Goal: Task Accomplishment & Management: Manage account settings

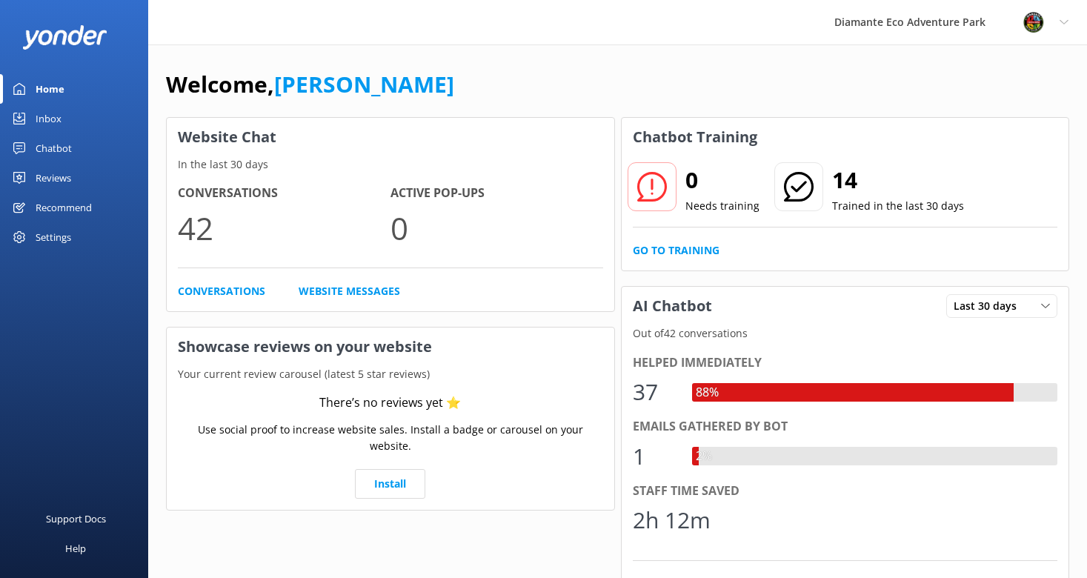
click at [59, 147] on div "Chatbot" at bounding box center [54, 148] width 36 height 30
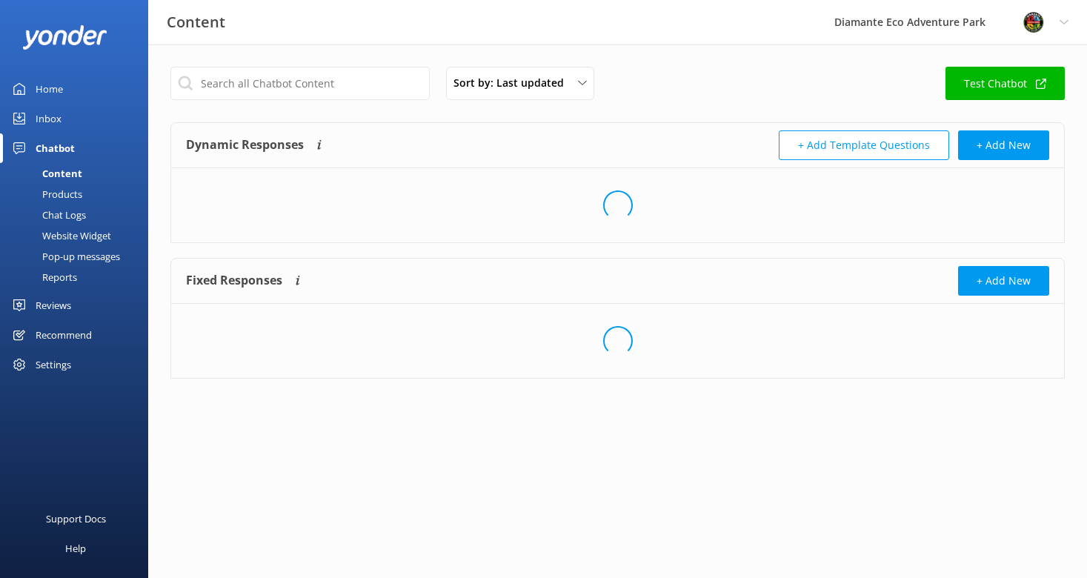
click at [70, 172] on div "Content" at bounding box center [45, 173] width 73 height 21
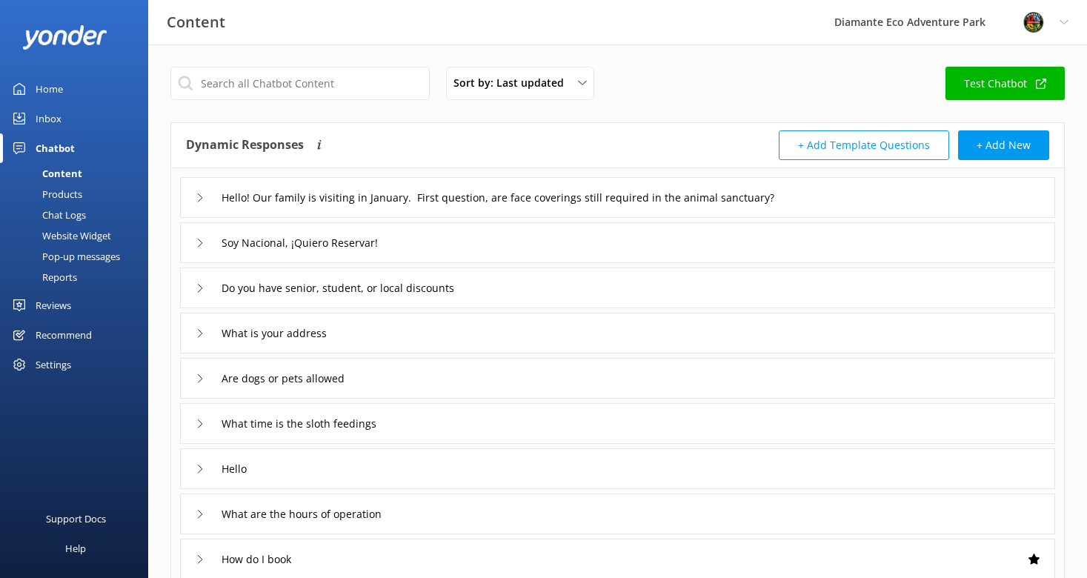
scroll to position [242, 0]
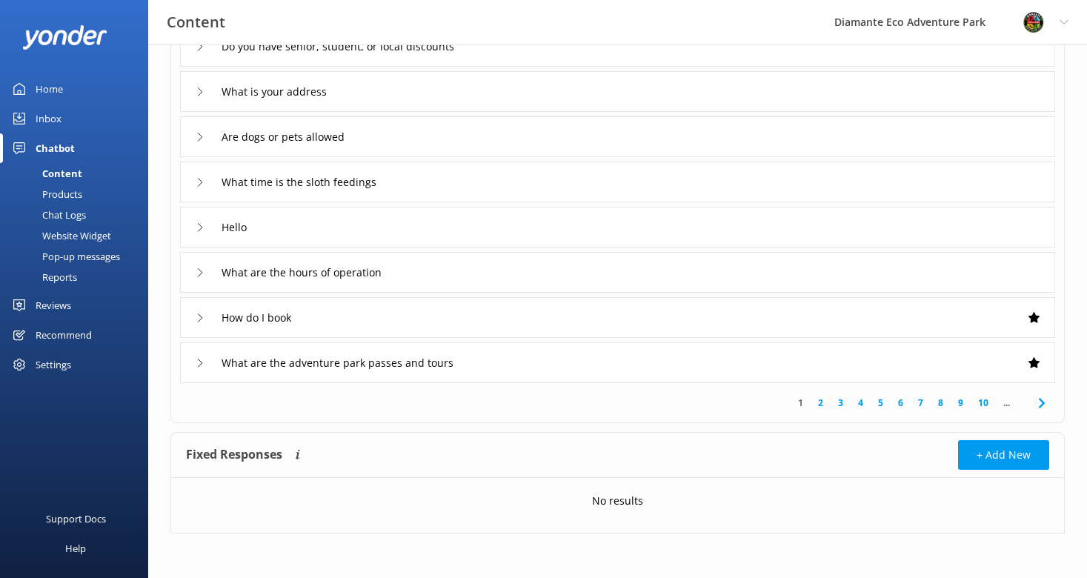
click at [1046, 399] on icon at bounding box center [1042, 403] width 18 height 18
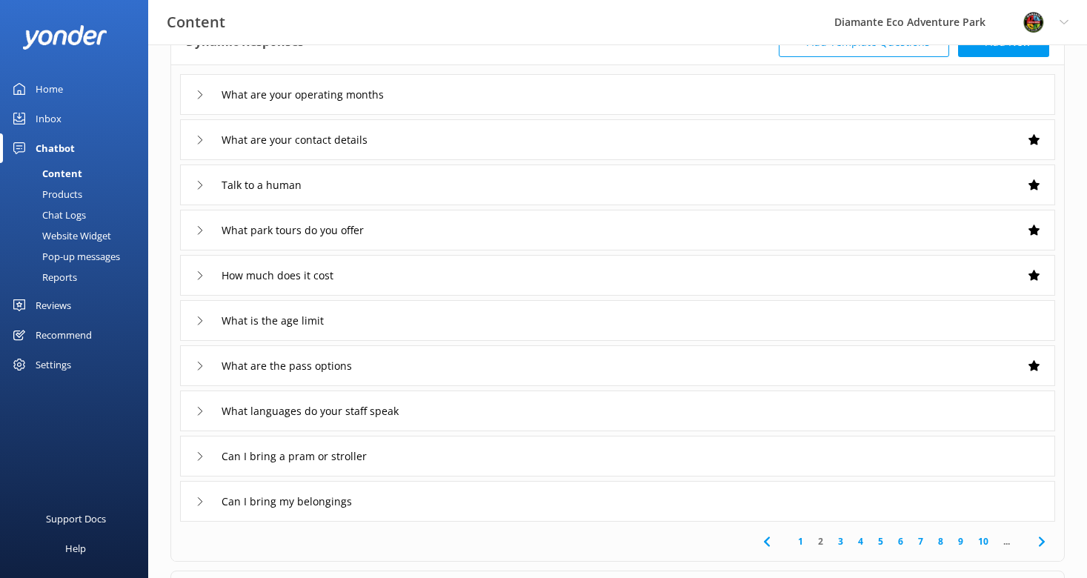
scroll to position [242, 0]
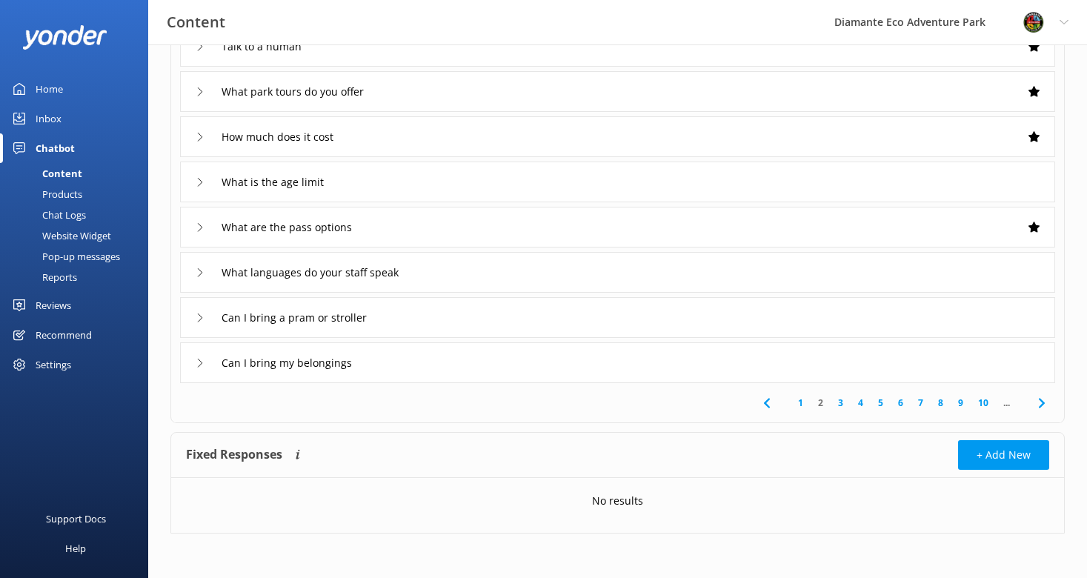
click at [1038, 400] on icon at bounding box center [1042, 403] width 18 height 18
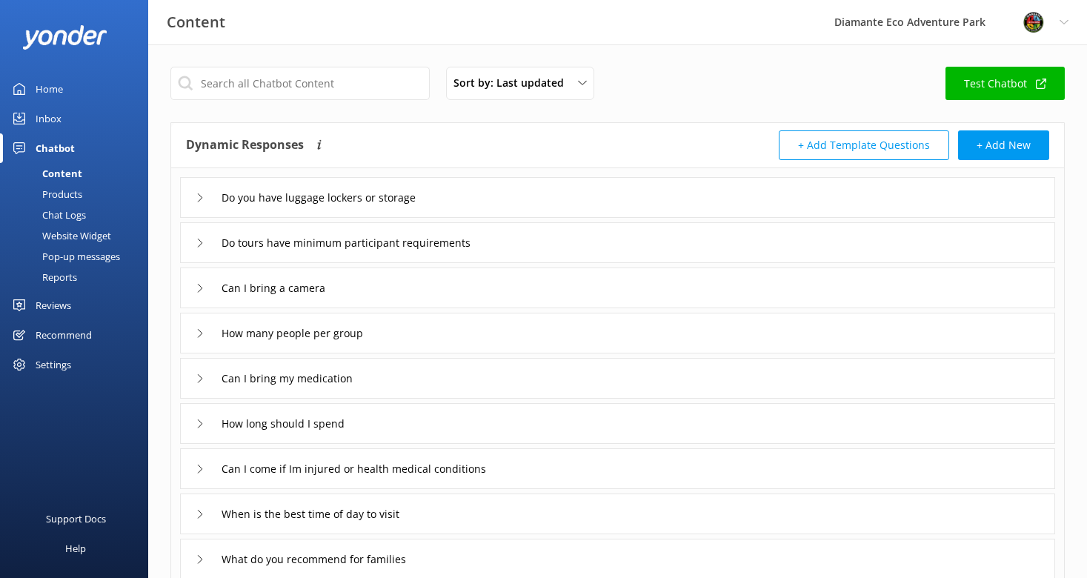
click at [56, 90] on div "Home" at bounding box center [49, 89] width 27 height 30
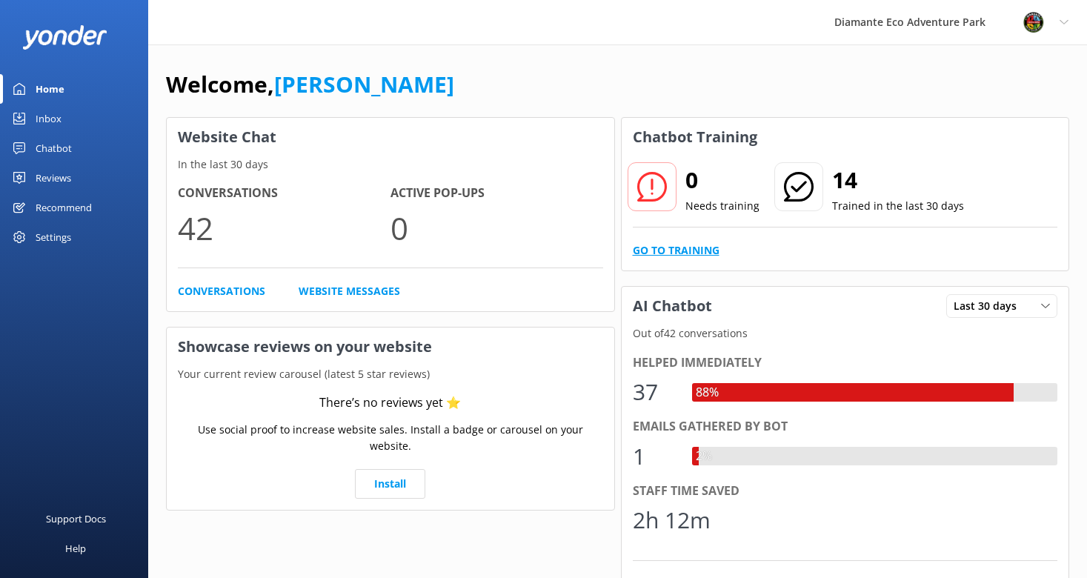
click at [676, 250] on link "Go to Training" at bounding box center [676, 250] width 87 height 16
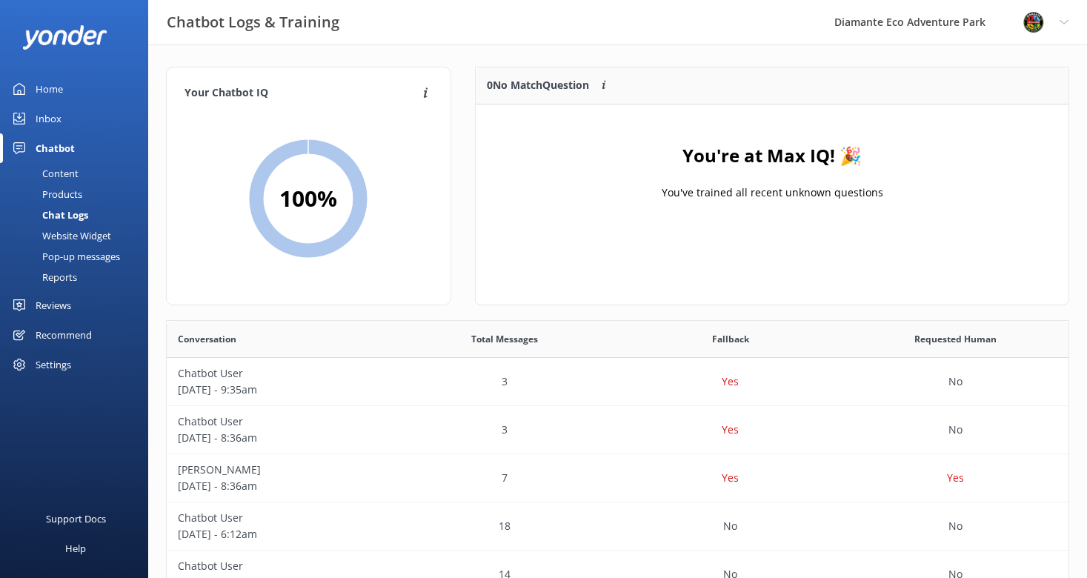
click at [66, 169] on div "Content" at bounding box center [44, 173] width 70 height 21
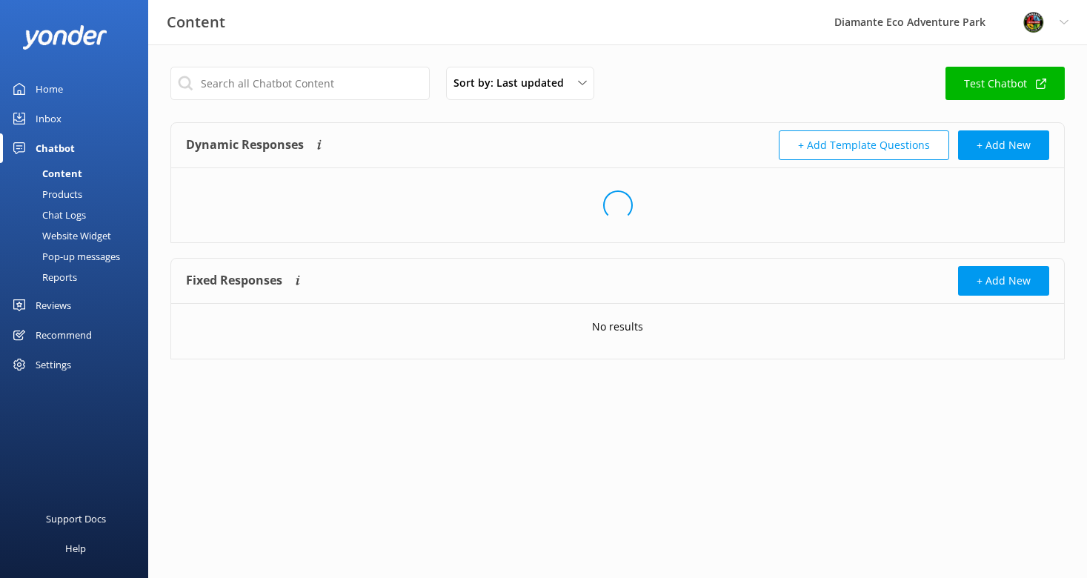
click at [55, 114] on div "Inbox" at bounding box center [49, 119] width 26 height 30
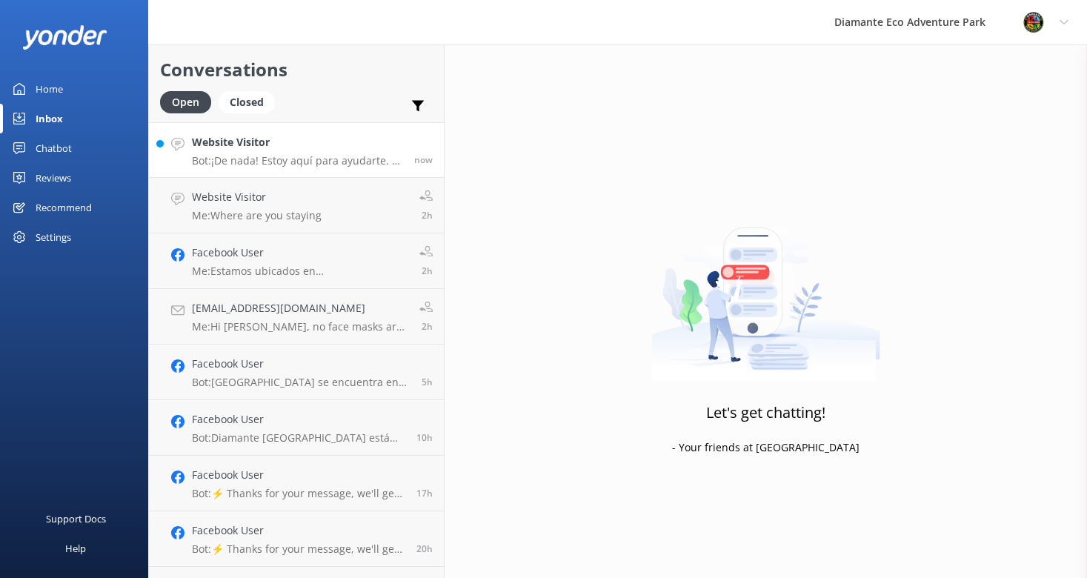
click at [285, 146] on h4 "Website Visitor" at bounding box center [297, 142] width 211 height 16
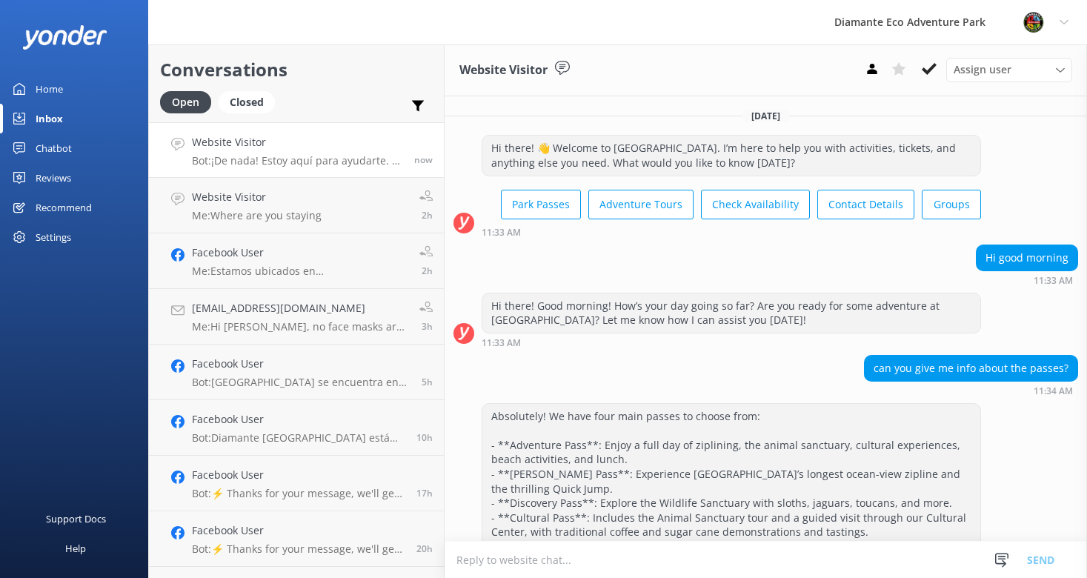
click at [42, 232] on div "Settings" at bounding box center [54, 237] width 36 height 30
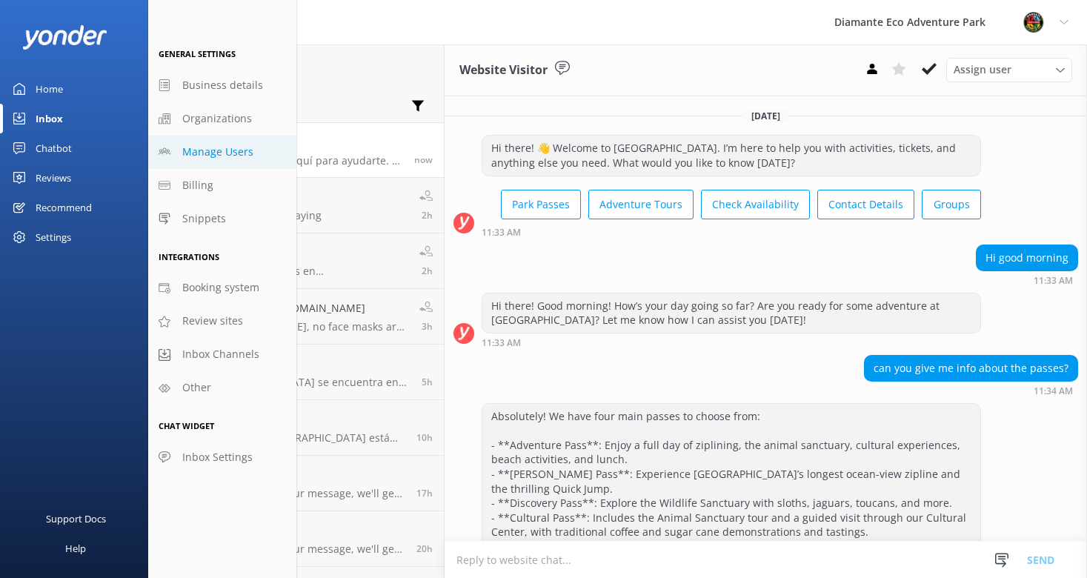
click at [229, 156] on span "Manage Users" at bounding box center [217, 152] width 71 height 16
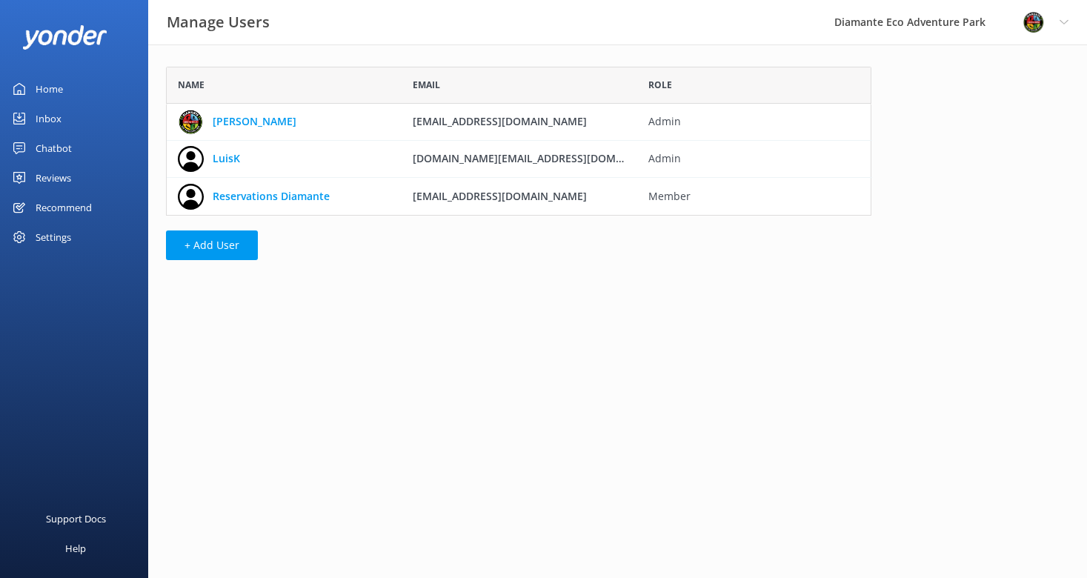
scroll to position [149, 706]
click at [226, 257] on button "+ Add User" at bounding box center [212, 245] width 92 height 30
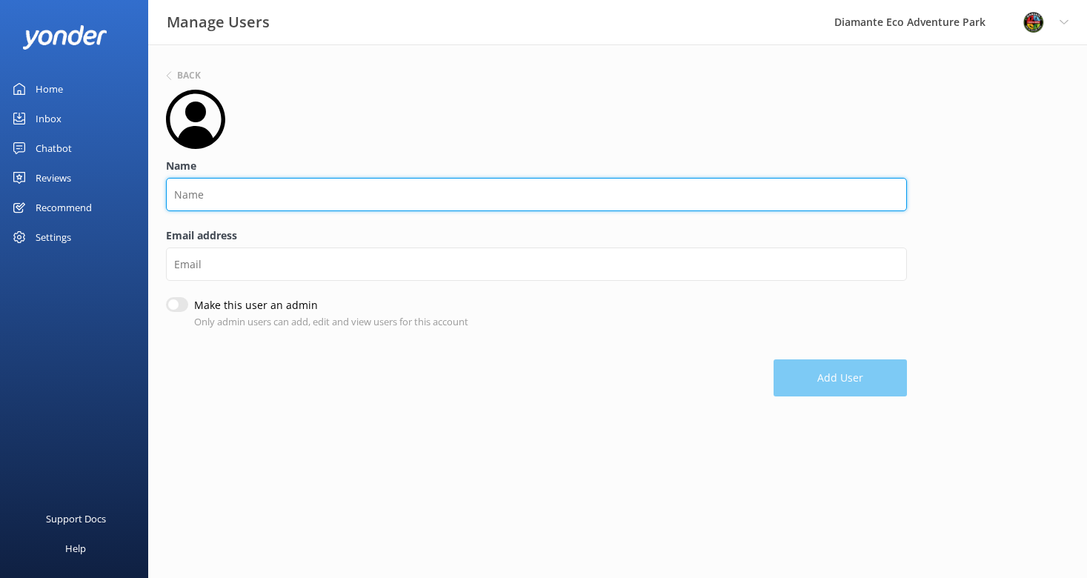
click at [193, 193] on input "Name" at bounding box center [536, 194] width 741 height 33
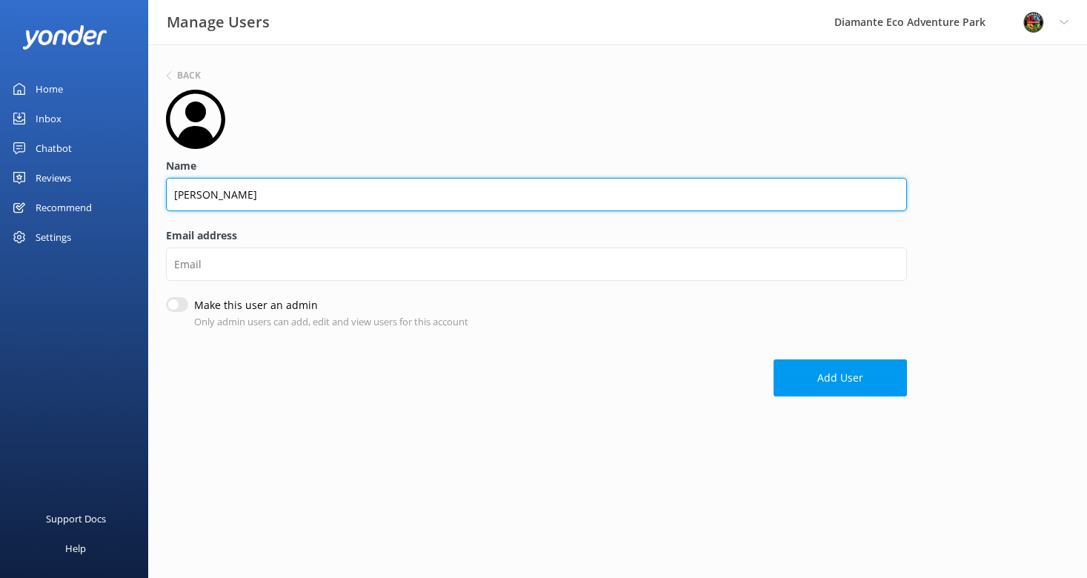
type input "[PERSON_NAME]"
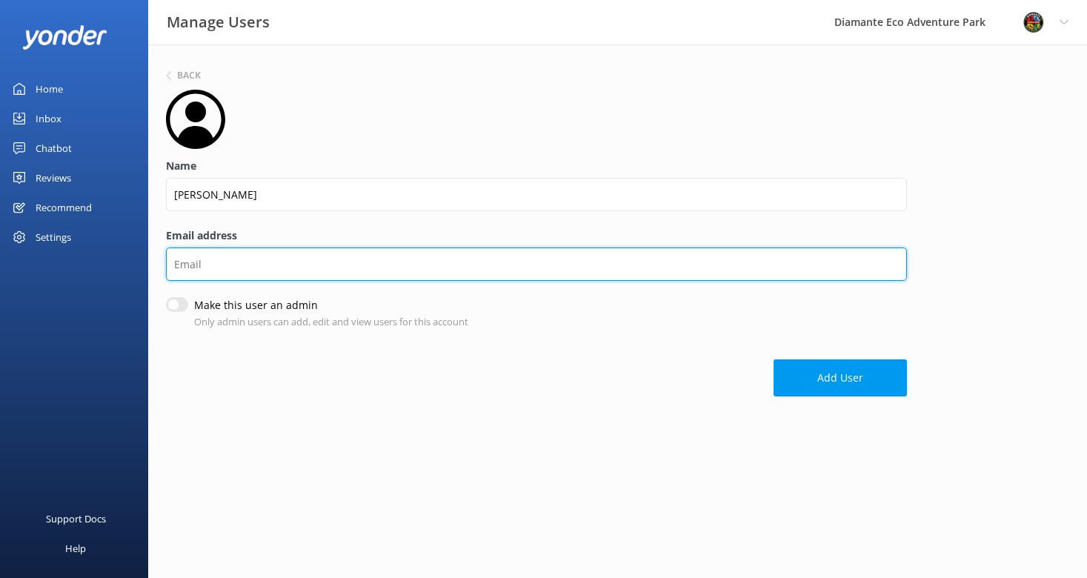
click at [224, 269] on input "Email address" at bounding box center [536, 264] width 741 height 33
type input "[EMAIL_ADDRESS][DOMAIN_NAME]"
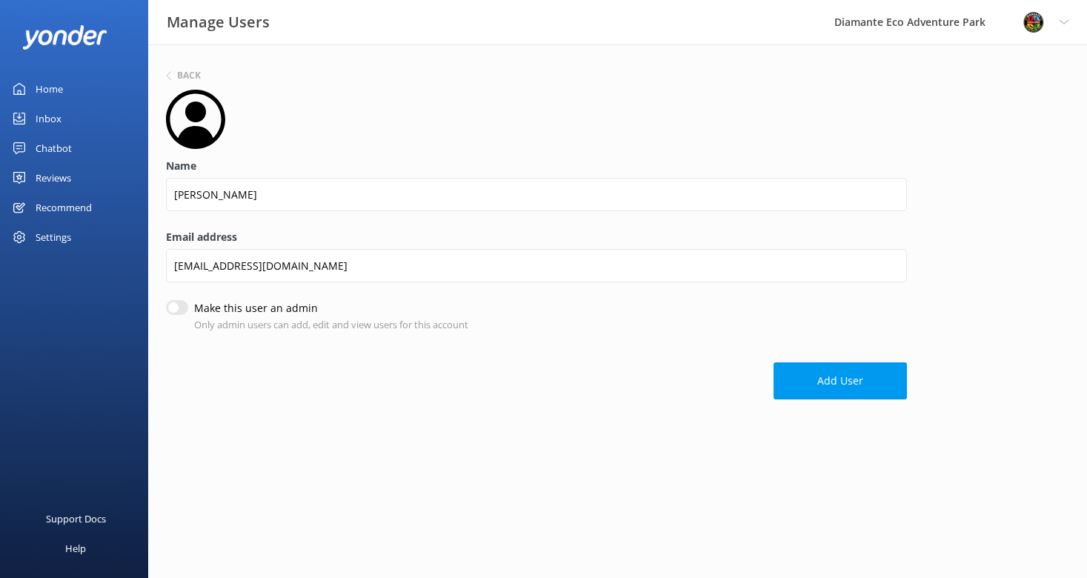
click at [188, 308] on div "Make this user an admin Only admin users can add, edit and view users for this …" at bounding box center [536, 316] width 741 height 32
click at [184, 308] on input "Make this user an admin" at bounding box center [177, 307] width 22 height 15
checkbox input "true"
click at [852, 374] on button "Add User" at bounding box center [840, 380] width 133 height 37
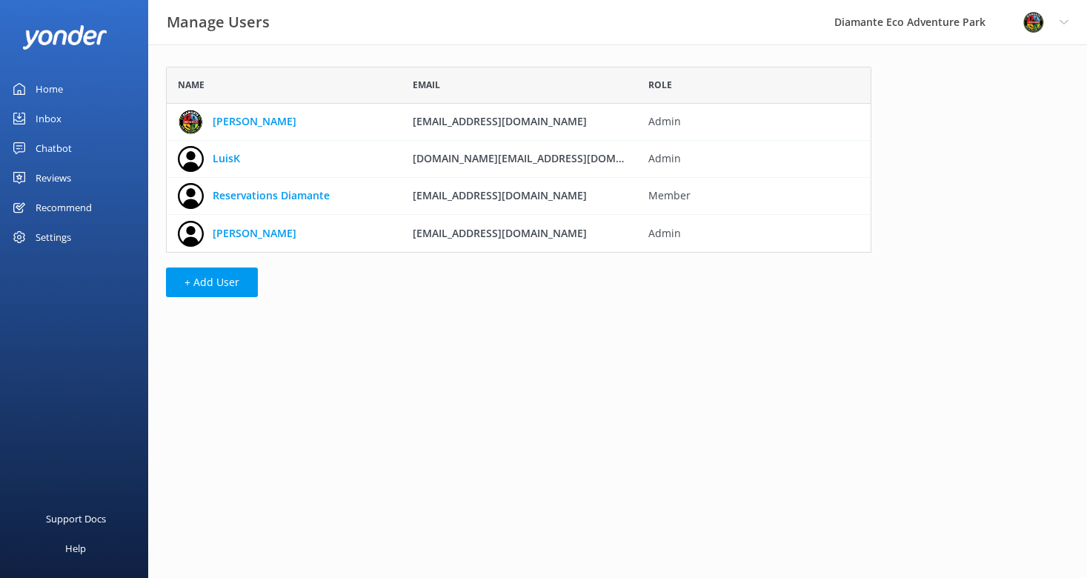
scroll to position [186, 706]
click at [41, 87] on div "Home" at bounding box center [49, 89] width 27 height 30
